Goal: Find specific page/section

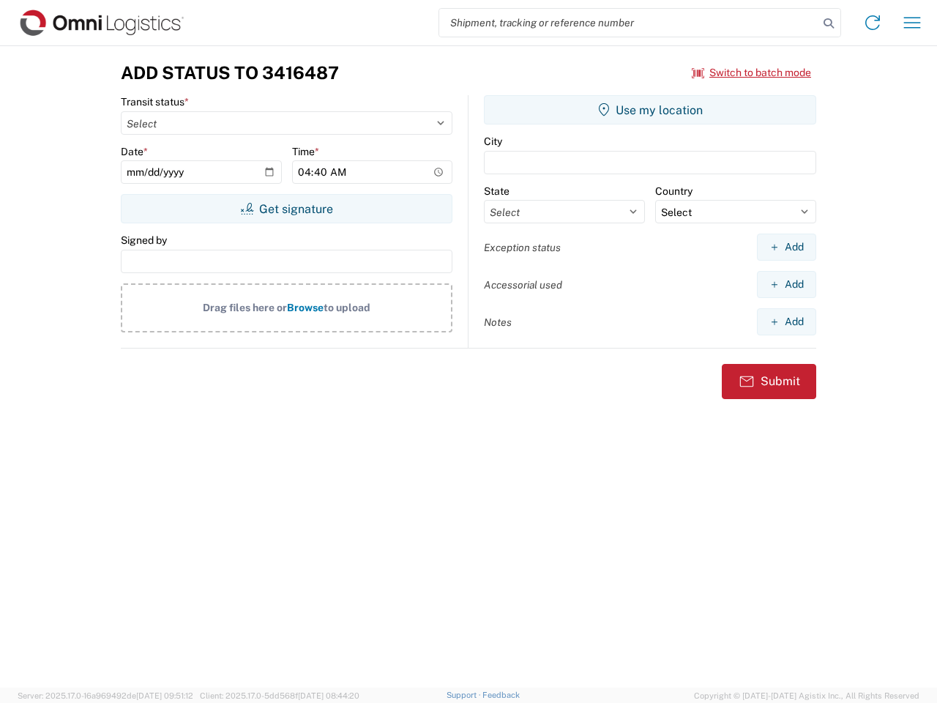
click at [629, 23] on input "search" at bounding box center [628, 23] width 379 height 28
click at [829, 23] on icon at bounding box center [829, 23] width 21 height 21
click at [873, 23] on icon at bounding box center [872, 22] width 23 height 23
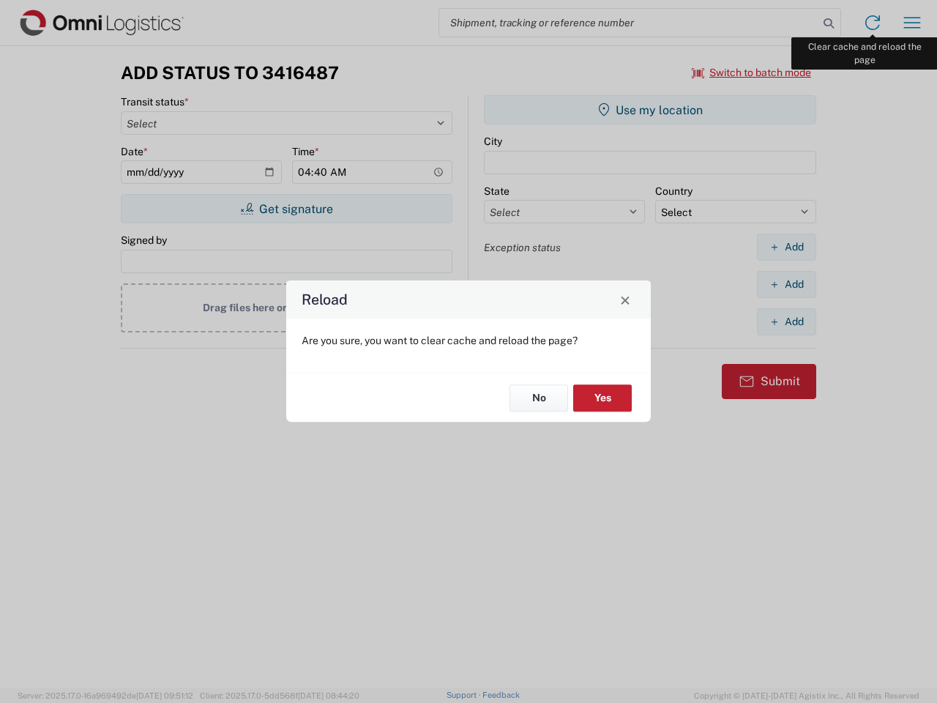
click at [912, 23] on div "Reload Are you sure, you want to clear cache and reload the page? No Yes" at bounding box center [468, 351] width 937 height 703
click at [752, 72] on div "Reload Are you sure, you want to clear cache and reload the page? No Yes" at bounding box center [468, 351] width 937 height 703
click at [286, 209] on div "Reload Are you sure, you want to clear cache and reload the page? No Yes" at bounding box center [468, 351] width 937 height 703
click at [650, 110] on div "Reload Are you sure, you want to clear cache and reload the page? No Yes" at bounding box center [468, 351] width 937 height 703
click at [786, 247] on div "Reload Are you sure, you want to clear cache and reload the page? No Yes" at bounding box center [468, 351] width 937 height 703
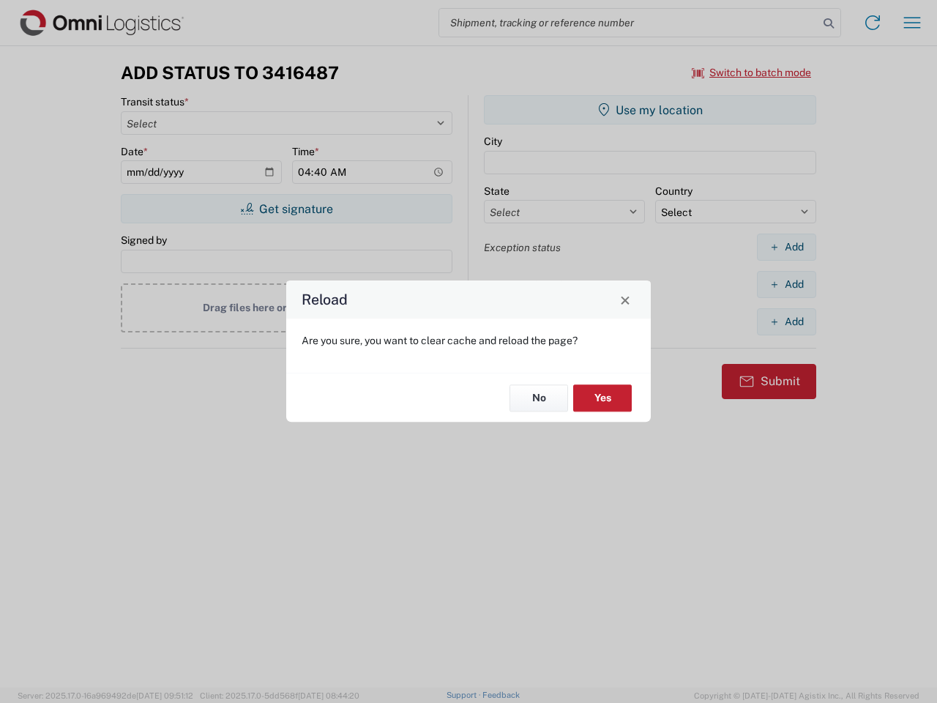
click at [786, 284] on div "Reload Are you sure, you want to clear cache and reload the page? No Yes" at bounding box center [468, 351] width 937 height 703
click at [786, 321] on div "Reload Are you sure, you want to clear cache and reload the page? No Yes" at bounding box center [468, 351] width 937 height 703
